Goal: Transaction & Acquisition: Purchase product/service

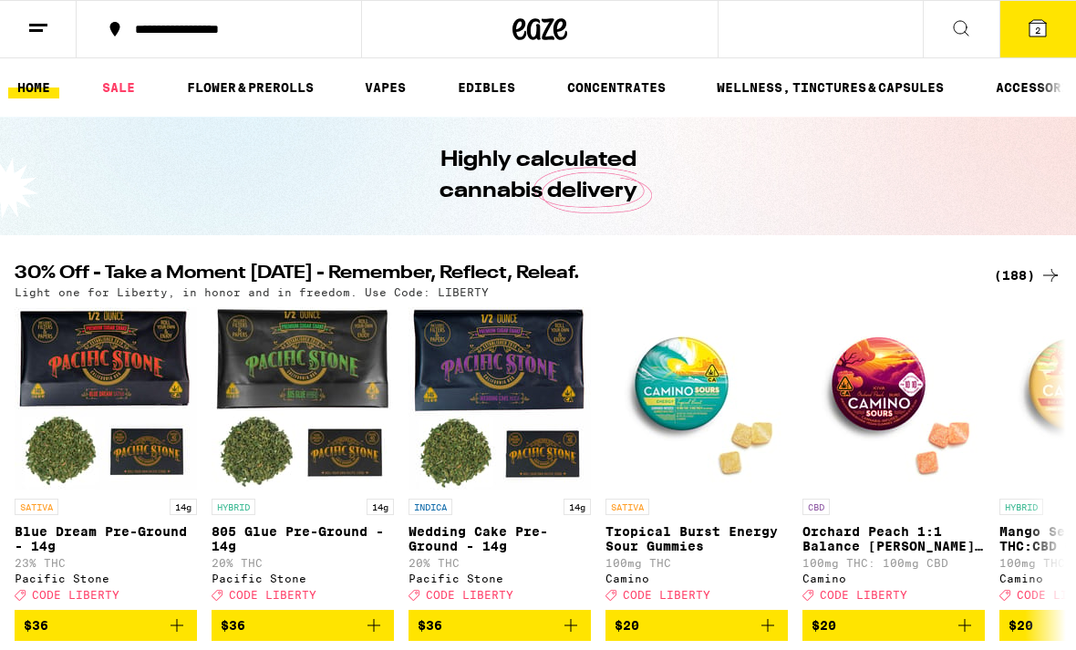
click at [124, 93] on link "SALE" at bounding box center [118, 88] width 51 height 22
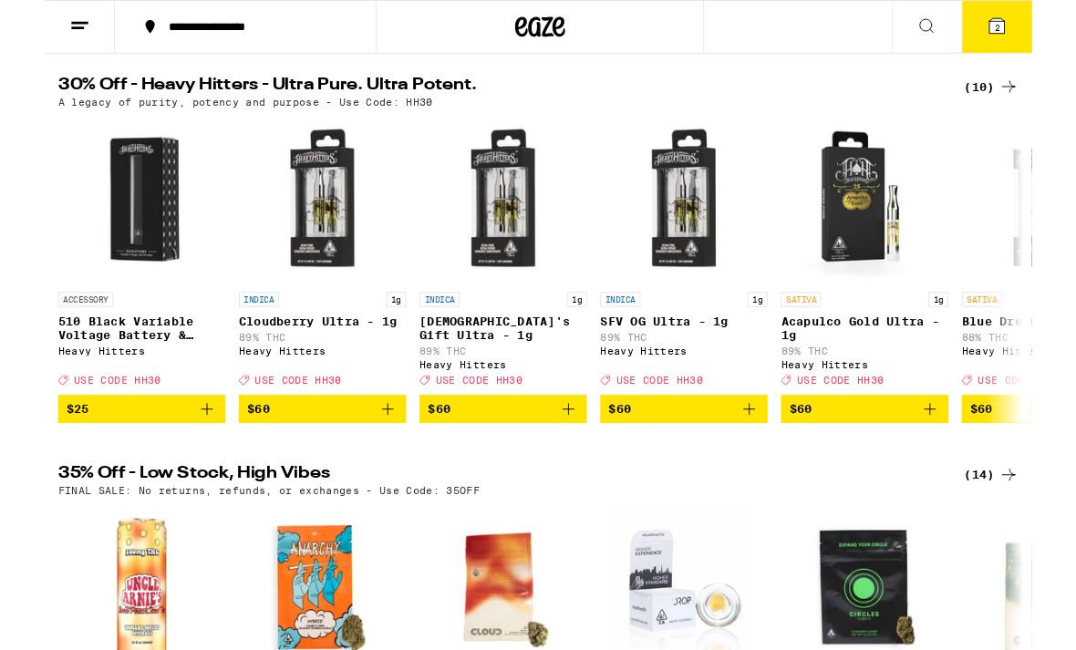
scroll to position [590, 0]
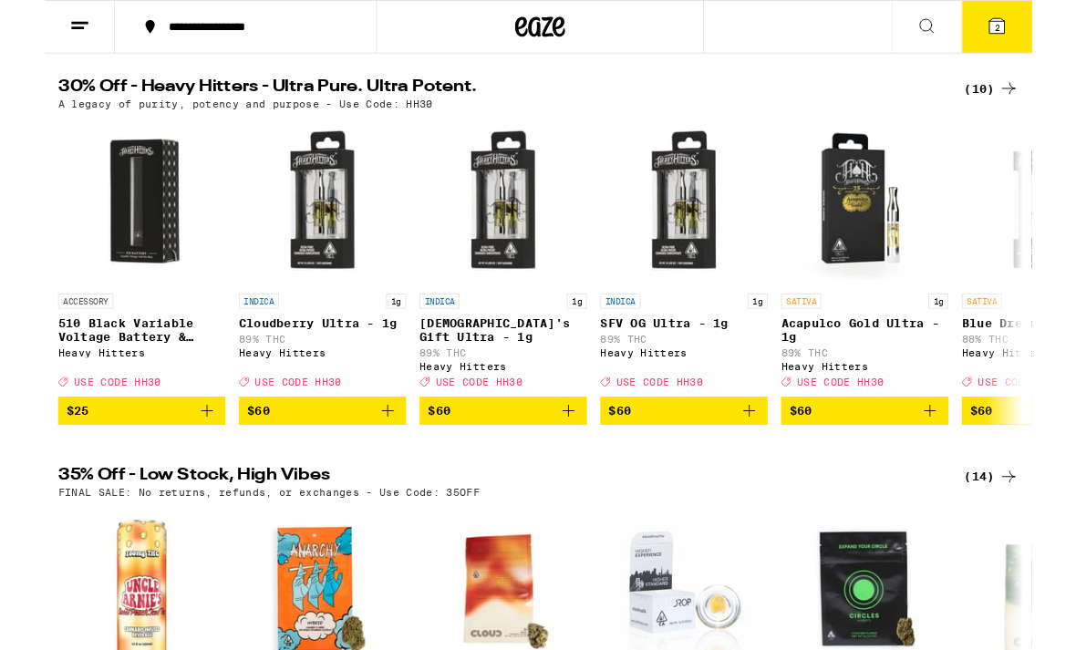
click at [1025, 108] on div "(10)" at bounding box center [1031, 97] width 59 height 22
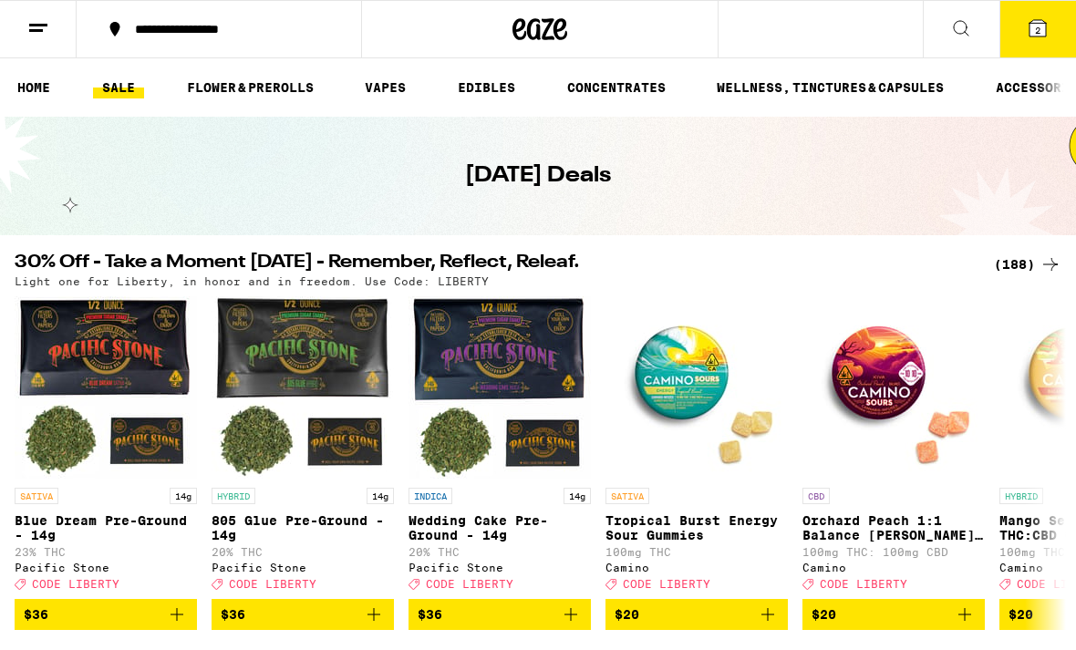
click at [404, 87] on link "VAPES" at bounding box center [385, 88] width 59 height 22
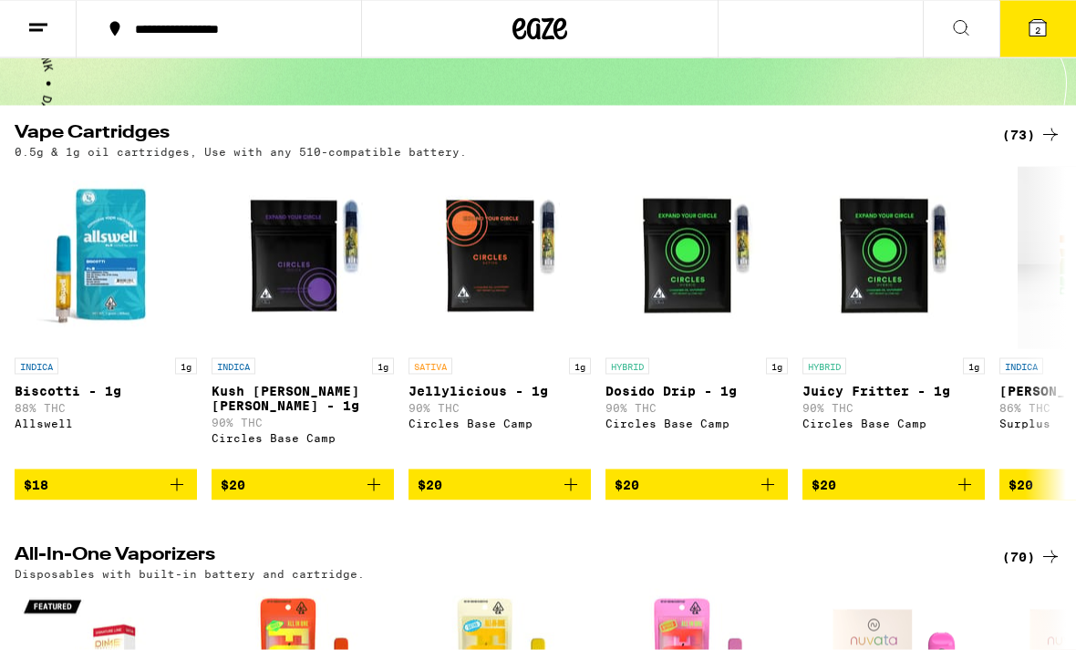
scroll to position [116, 0]
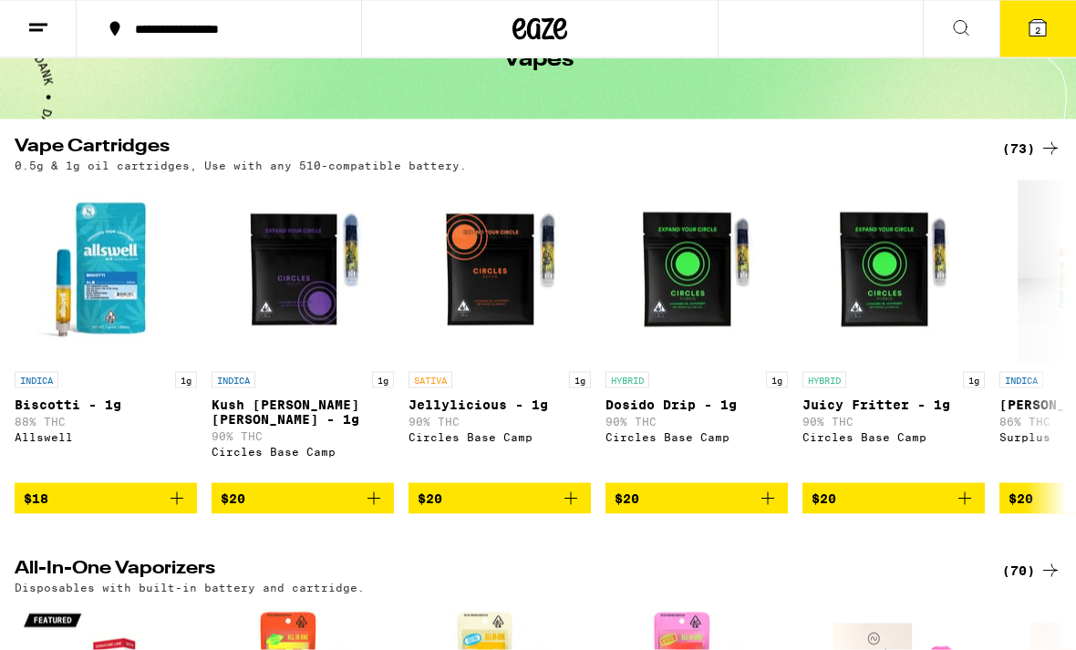
click at [1018, 157] on div "(73)" at bounding box center [1031, 149] width 59 height 22
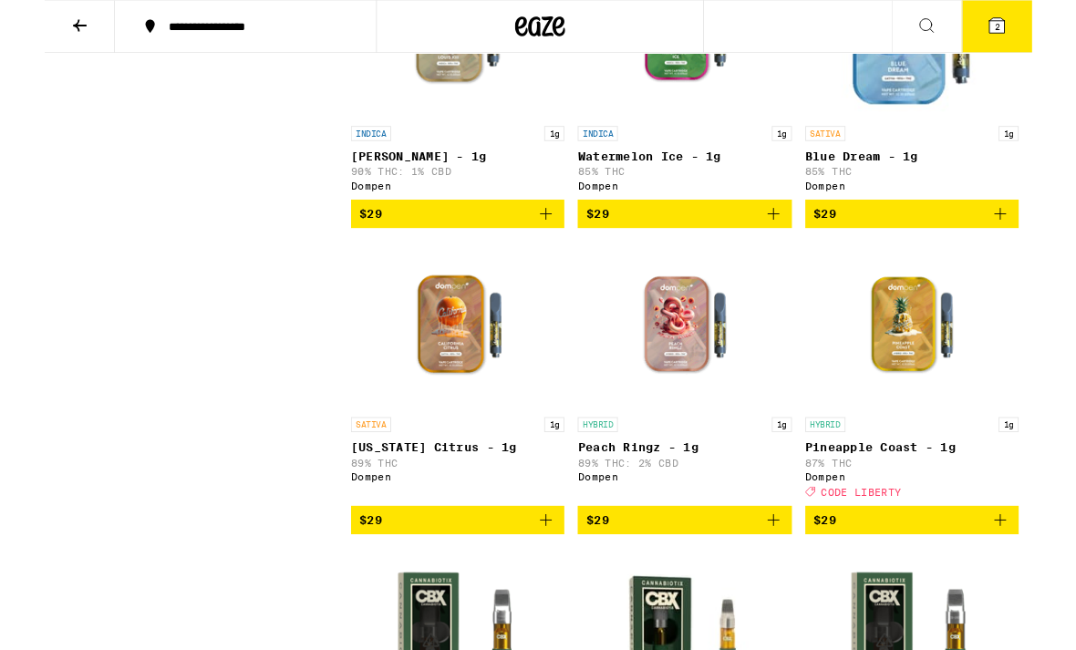
scroll to position [1956, 0]
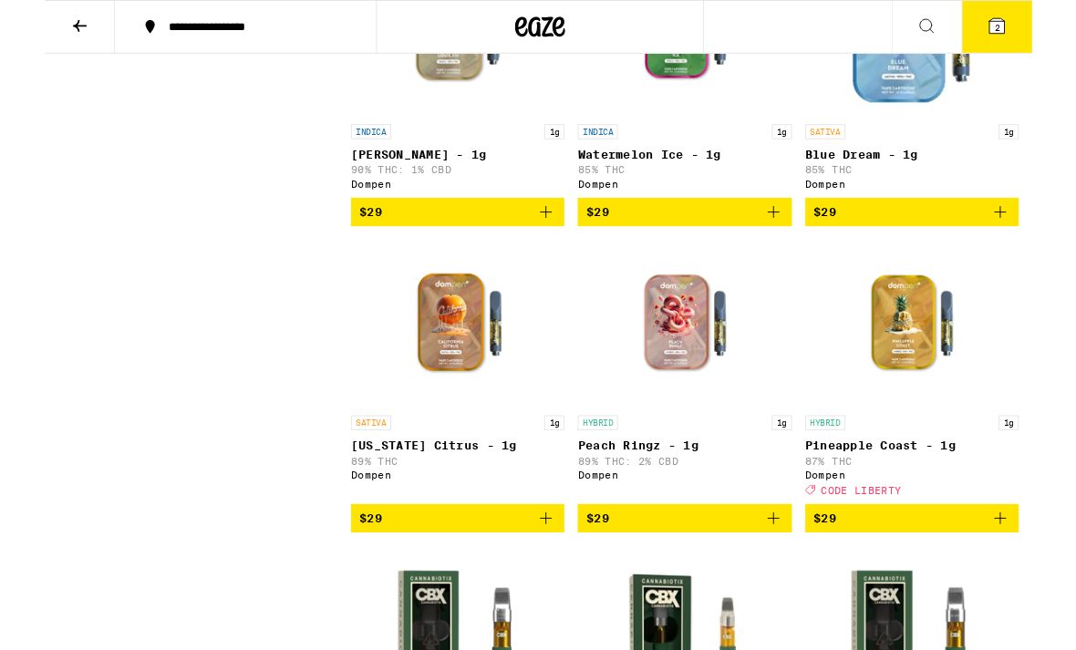
click at [1042, 48] on button "2" at bounding box center [1038, 29] width 77 height 57
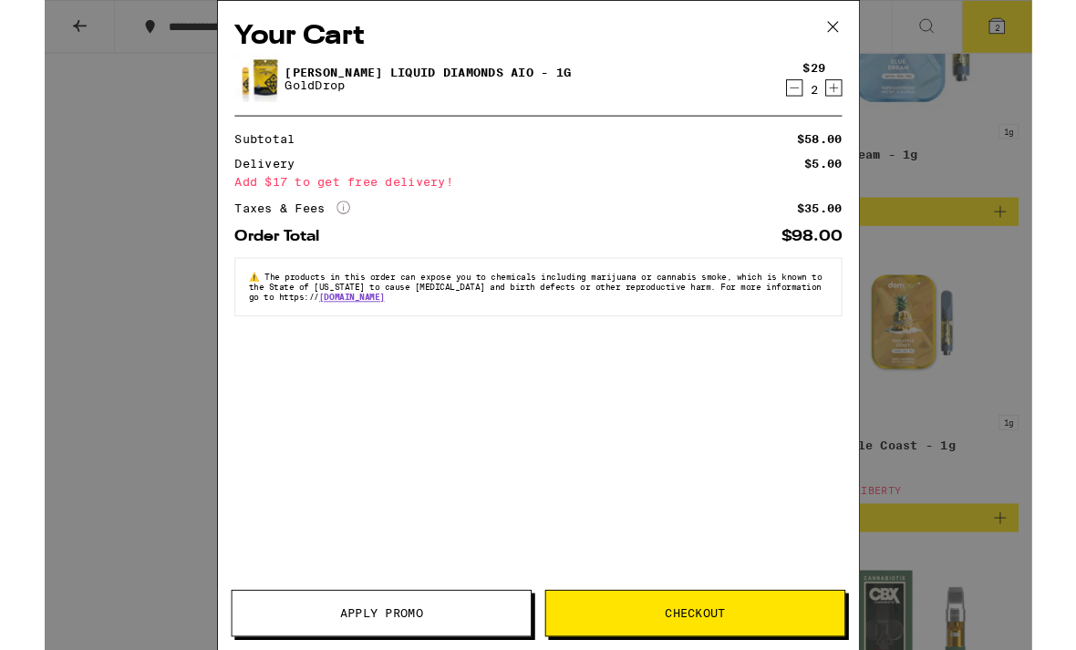
click at [817, 93] on icon "Decrement" at bounding box center [817, 96] width 16 height 22
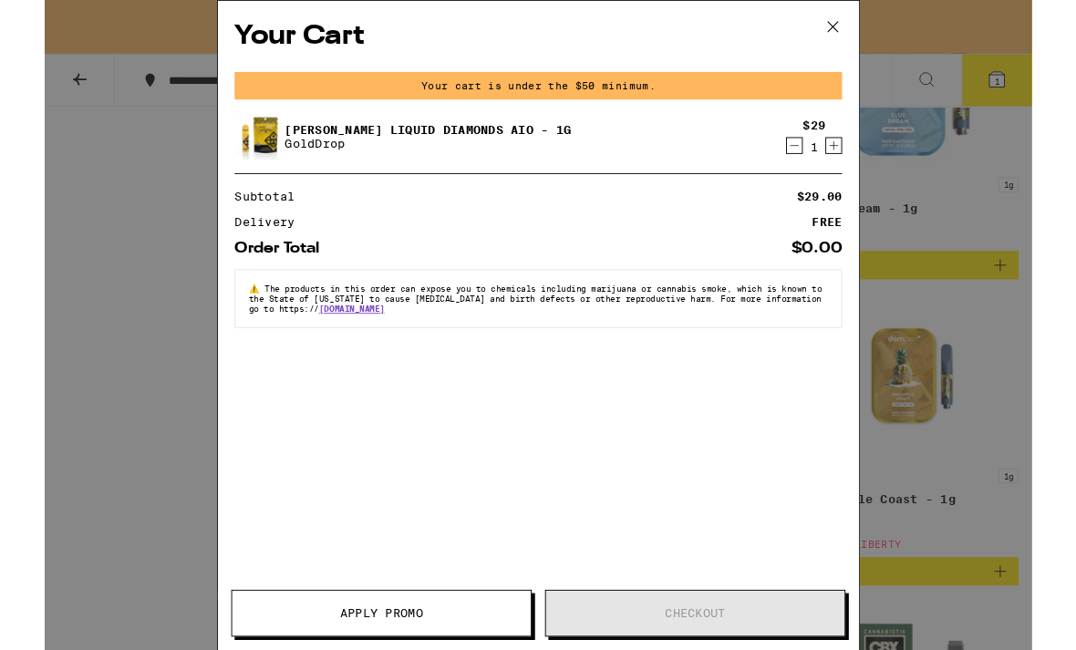
click at [816, 92] on div "Your cart is under the $50 minimum." at bounding box center [538, 93] width 662 height 30
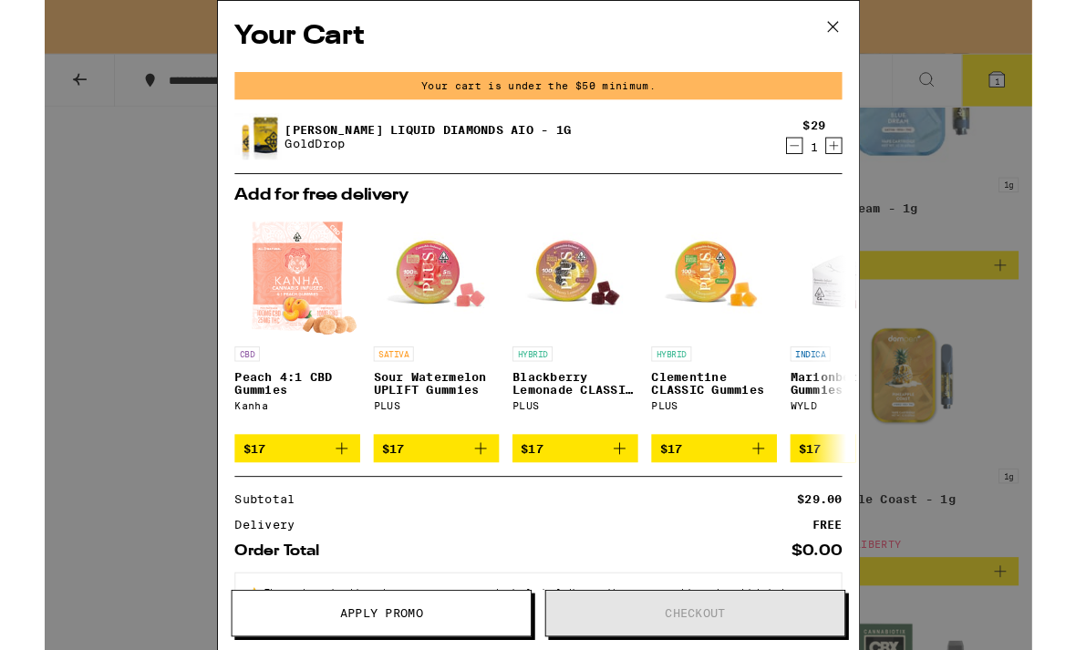
click at [819, 159] on icon "Decrement" at bounding box center [818, 159] width 10 height 0
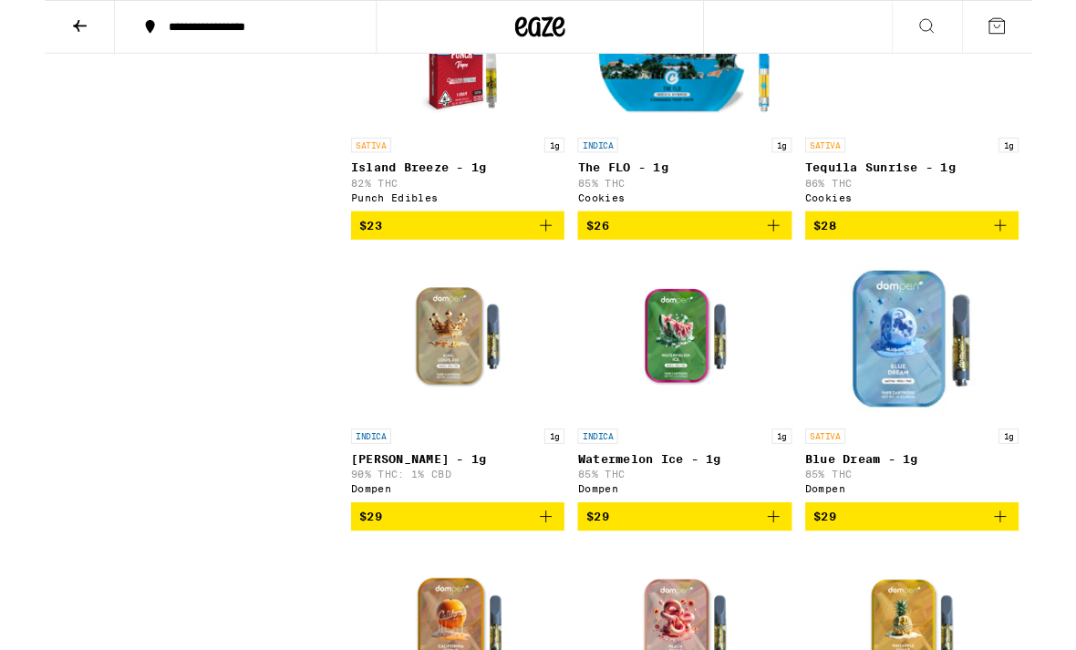
scroll to position [1629, 0]
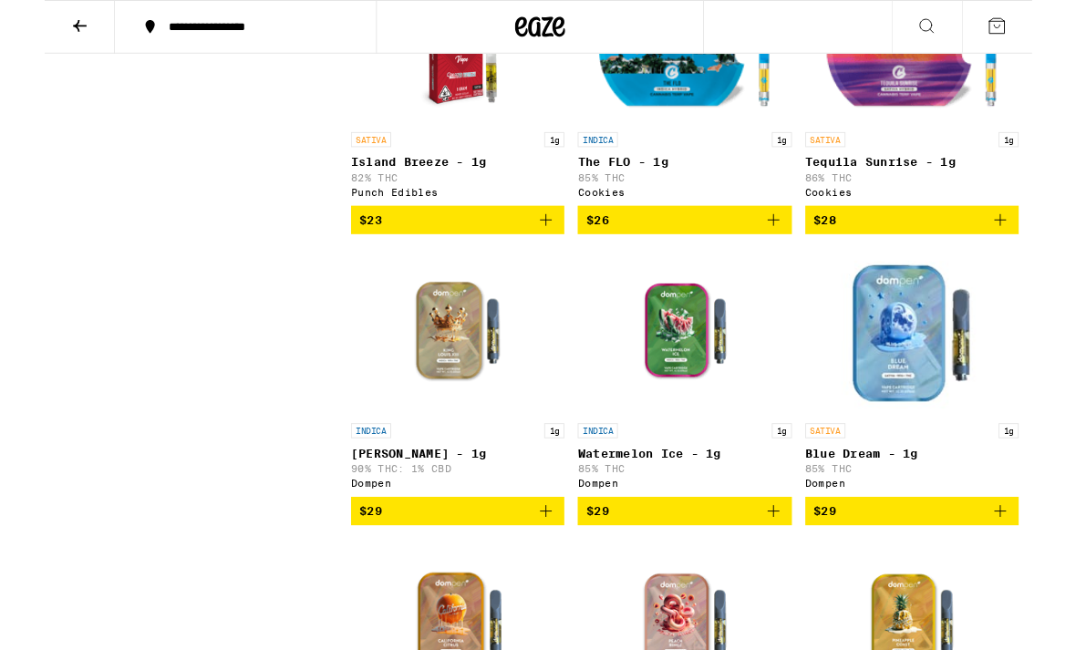
click at [798, 568] on icon "Add to bag" at bounding box center [795, 557] width 22 height 22
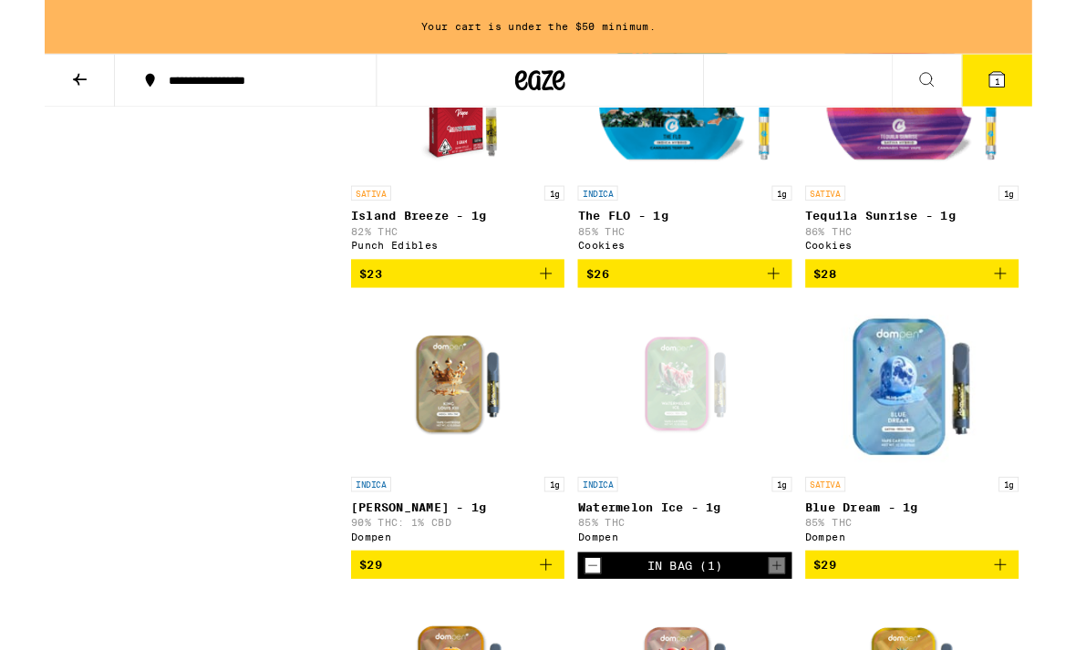
click at [554, 627] on icon "Add to bag" at bounding box center [546, 616] width 22 height 22
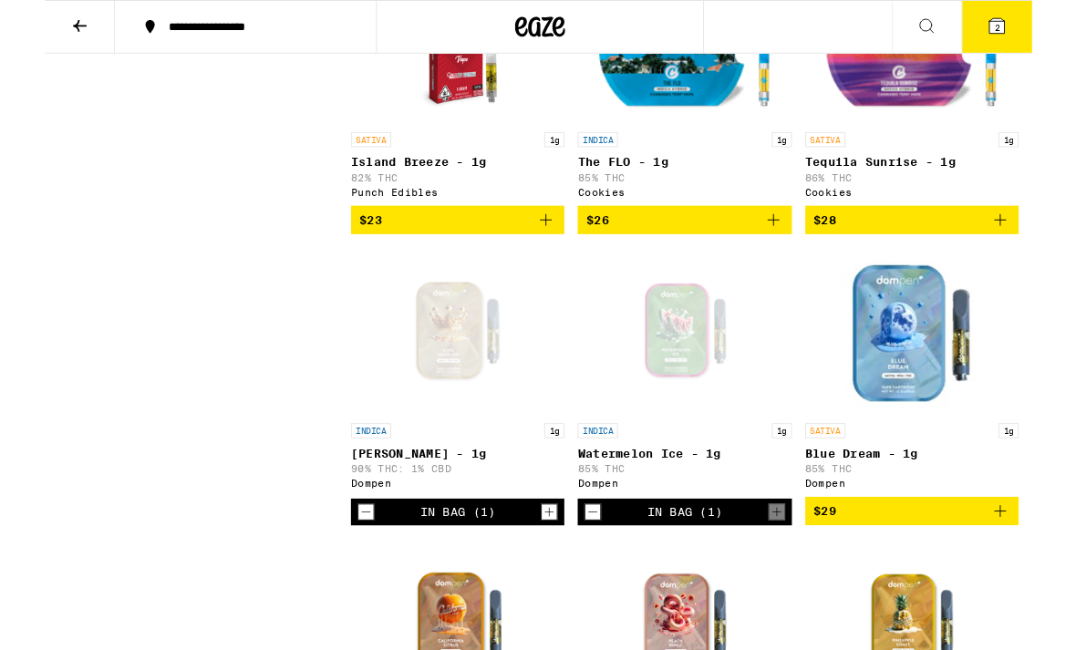
click at [545, 569] on icon "Increment" at bounding box center [550, 558] width 16 height 22
click at [550, 563] on icon "Increment" at bounding box center [550, 558] width 10 height 10
click at [1030, 31] on icon at bounding box center [1038, 28] width 16 height 16
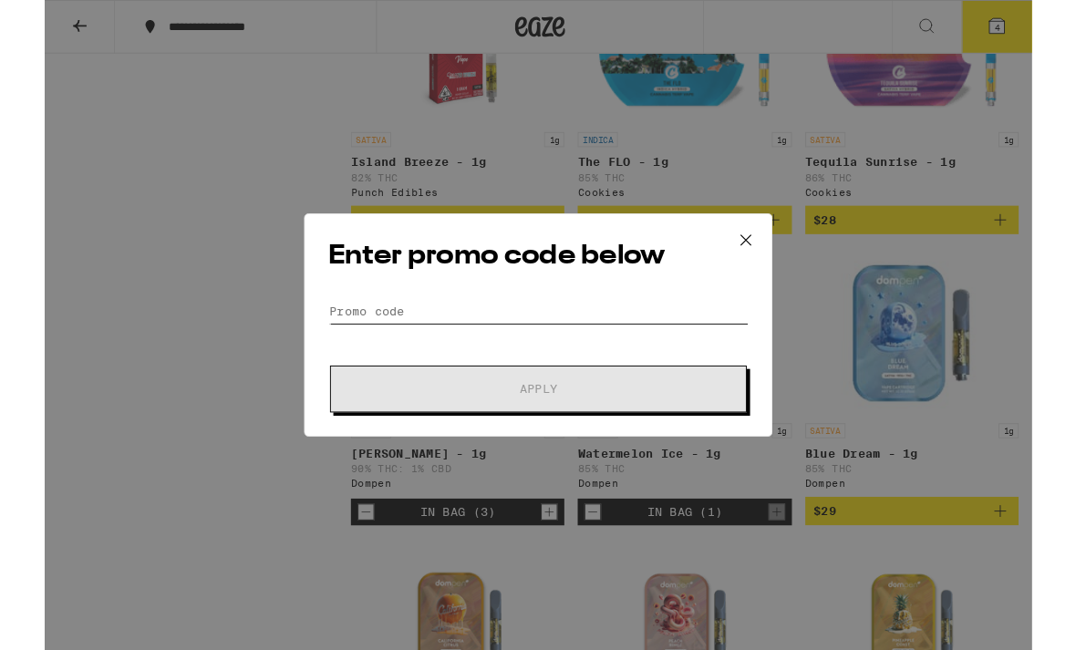
click at [662, 341] on input "Promo Code" at bounding box center [538, 339] width 458 height 27
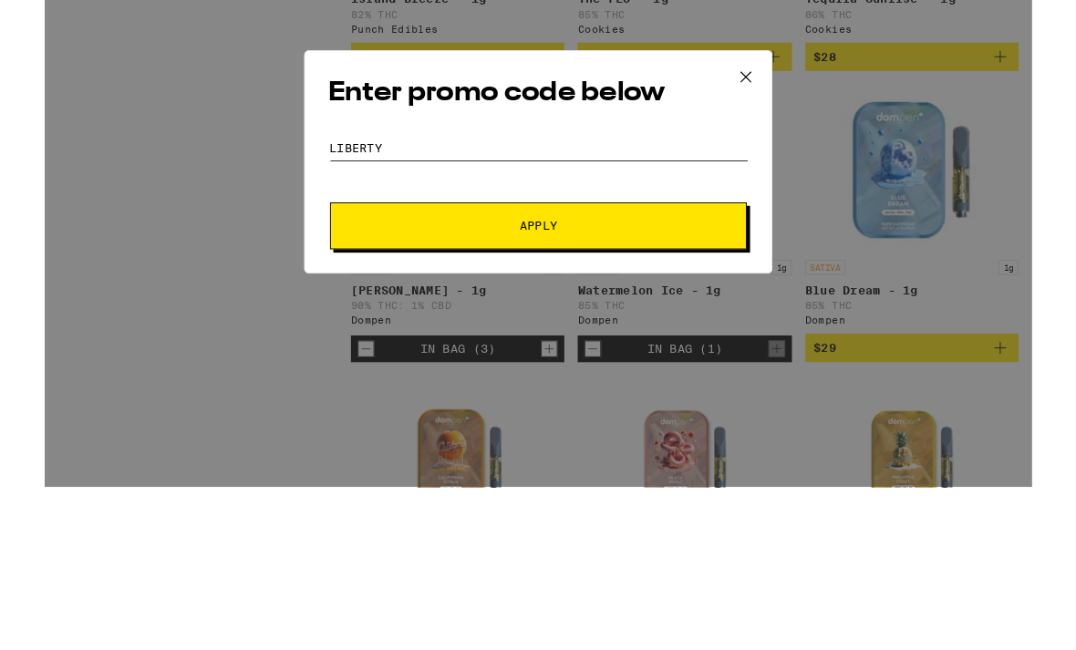
type input "liberty"
click at [382, 399] on button "Apply" at bounding box center [538, 424] width 454 height 51
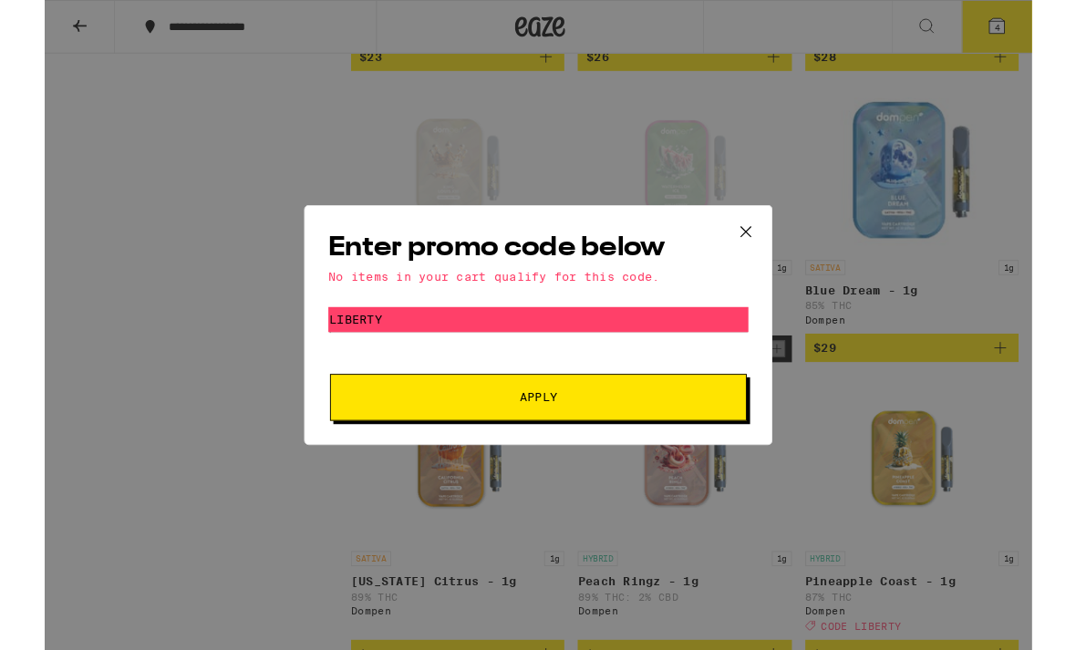
click at [766, 229] on button at bounding box center [764, 253] width 57 height 58
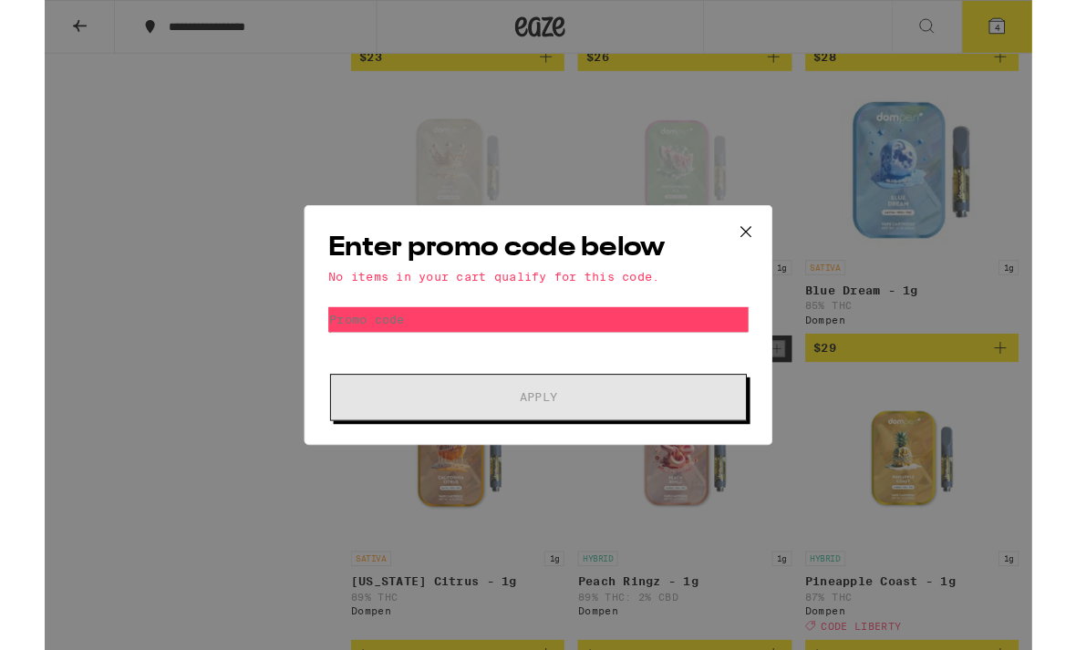
scroll to position [1629, 0]
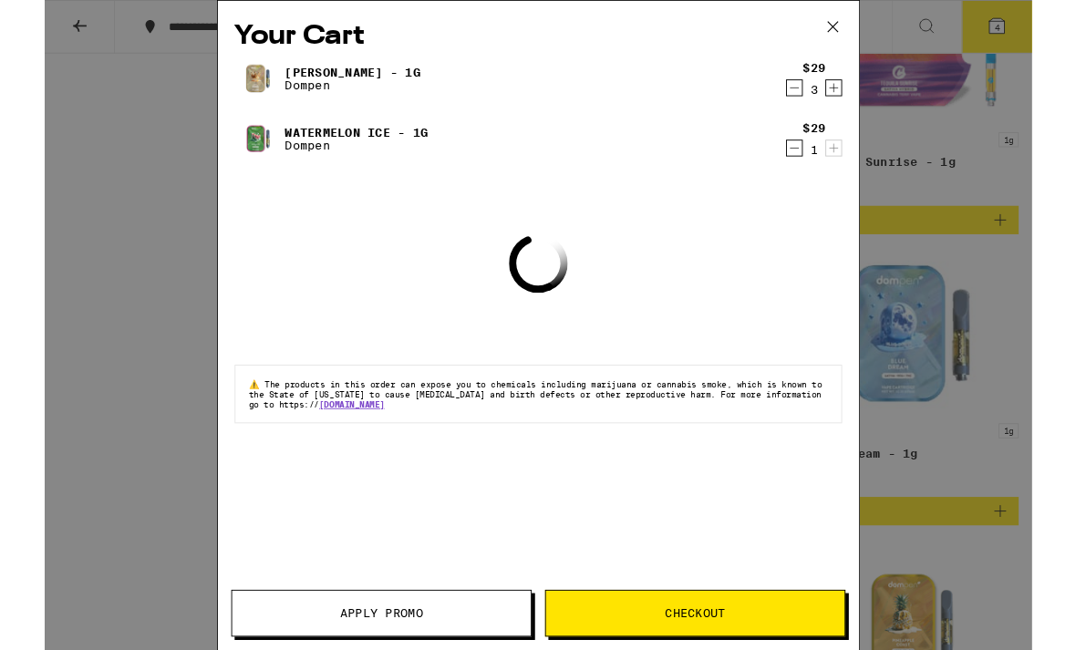
click at [863, 24] on icon at bounding box center [859, 29] width 27 height 27
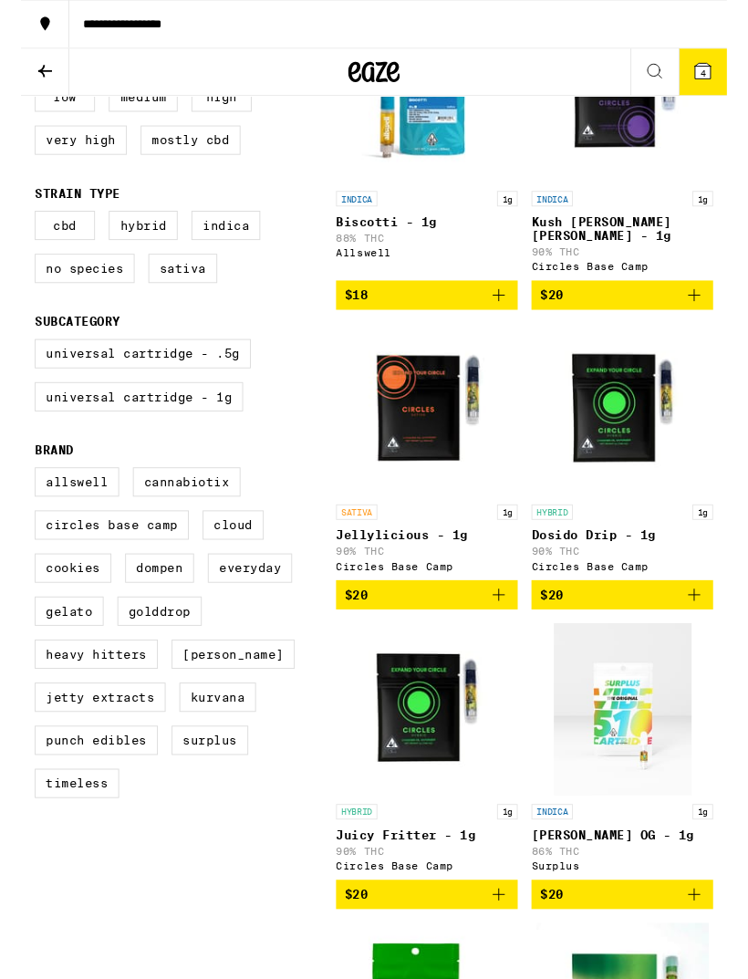
scroll to position [328, 0]
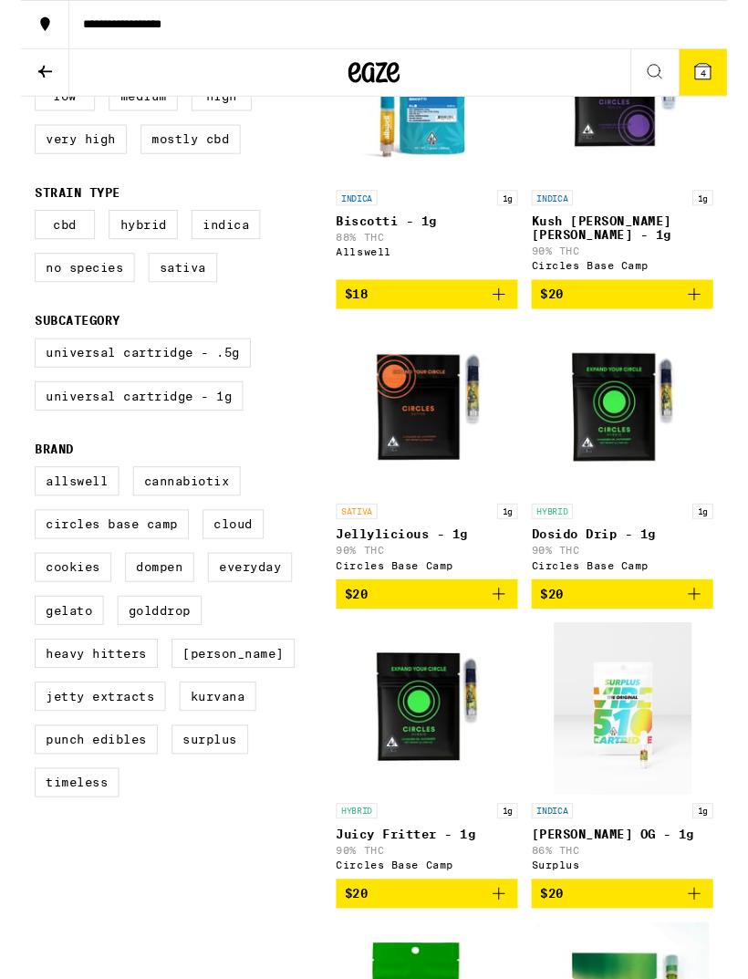
click at [128, 617] on label "Dompen" at bounding box center [146, 601] width 73 height 31
click at [19, 498] on input "Dompen" at bounding box center [18, 497] width 1 height 1
checkbox input "true"
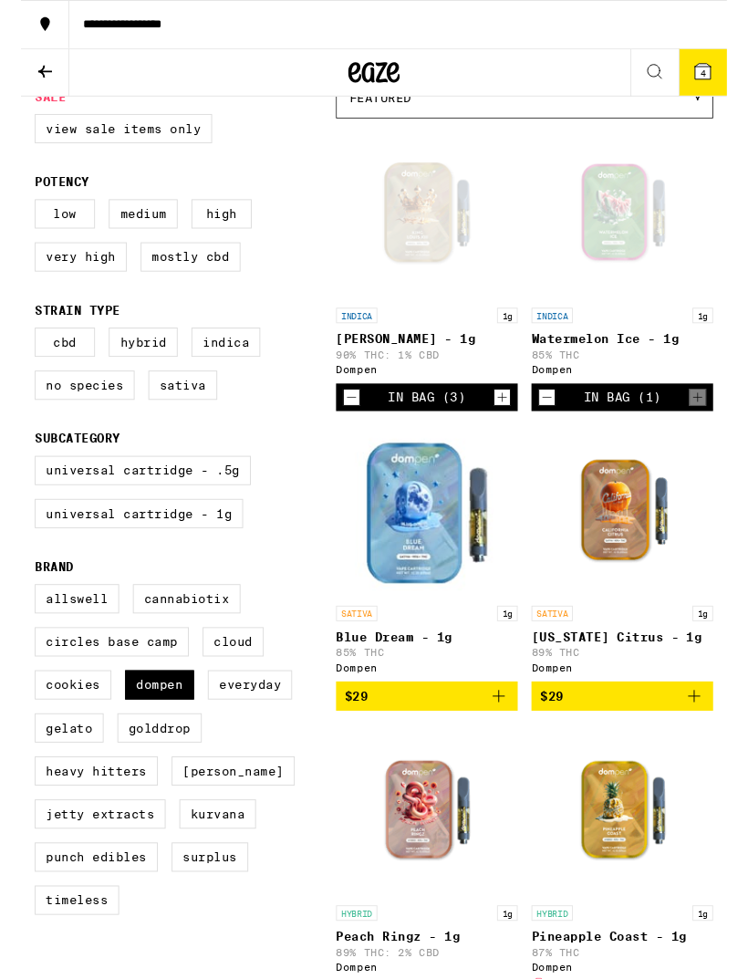
scroll to position [203, 0]
click at [556, 432] on icon "Decrement" at bounding box center [557, 421] width 16 height 22
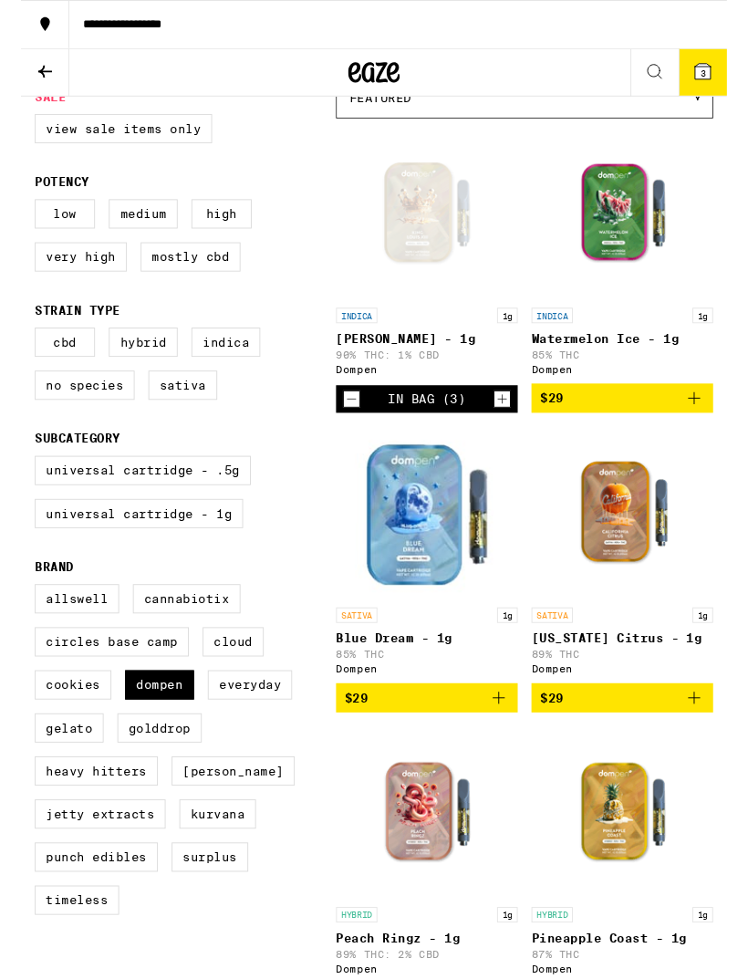
click at [509, 431] on icon "Increment" at bounding box center [510, 422] width 16 height 22
click at [710, 59] on button "4" at bounding box center [722, 76] width 51 height 49
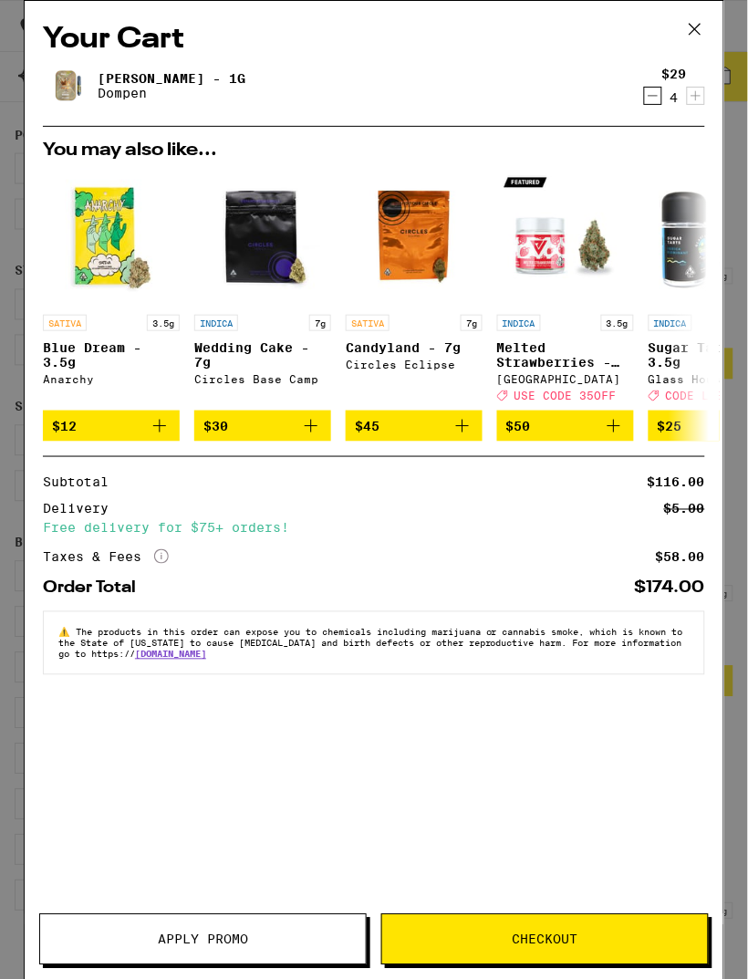
scroll to position [263, 0]
